Goal: Transaction & Acquisition: Purchase product/service

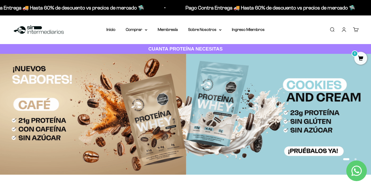
click at [148, 31] on nav "Inicio Comprar Proteínas Ver Todos Whey Iso Vegan" at bounding box center [185, 29] width 158 height 7
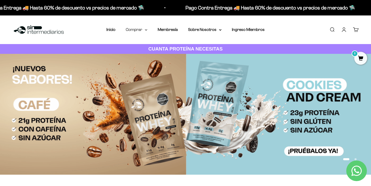
click at [147, 31] on icon at bounding box center [146, 30] width 3 height 2
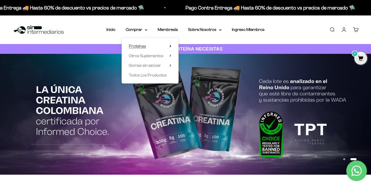
click at [152, 47] on summary "Proteínas" at bounding box center [150, 46] width 43 height 7
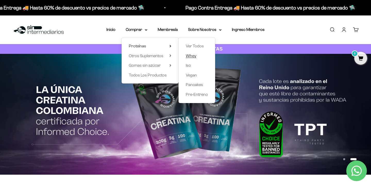
click at [195, 57] on span "Whey" at bounding box center [191, 56] width 11 height 4
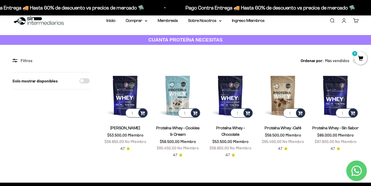
scroll to position [14, 0]
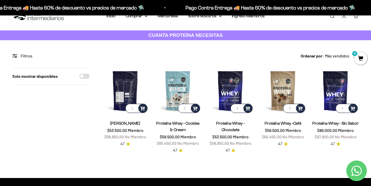
click at [115, 81] on img at bounding box center [125, 90] width 46 height 46
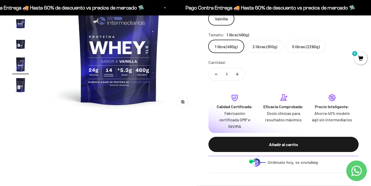
scroll to position [107, 0]
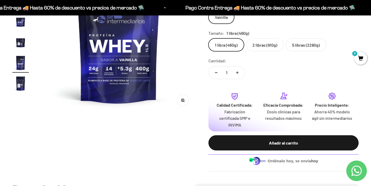
click at [264, 46] on label "2 libras (910g)" at bounding box center [265, 44] width 38 height 13
click at [208, 38] on input "2 libras (910g)" at bounding box center [208, 38] width 0 height 0
